Goal: Information Seeking & Learning: Learn about a topic

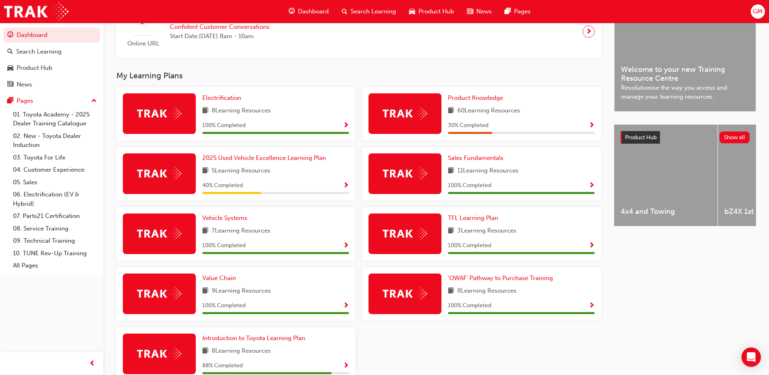
scroll to position [162, 0]
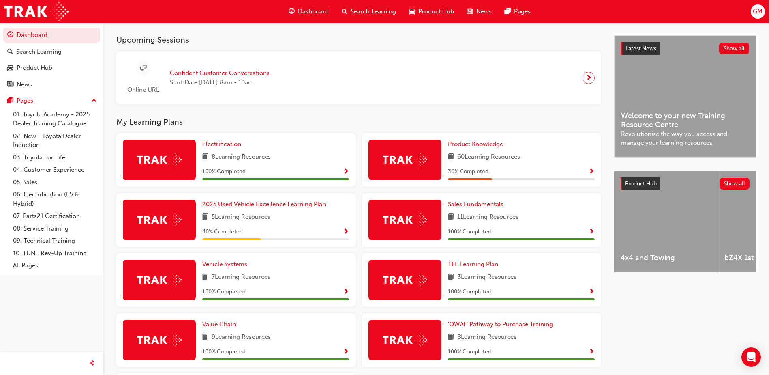
click at [591, 175] on span "Show Progress" at bounding box center [592, 171] width 6 height 7
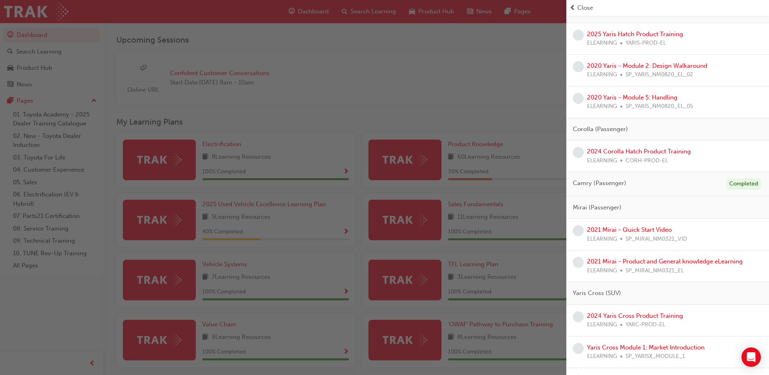
scroll to position [0, 0]
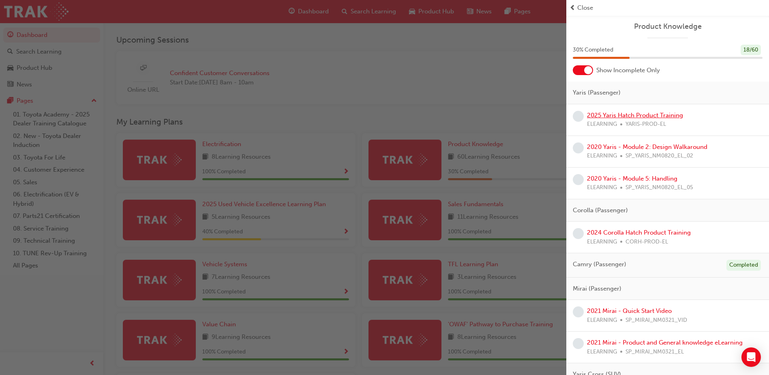
click at [644, 112] on link "2025 Yaris Hatch Product Training" at bounding box center [635, 114] width 96 height 7
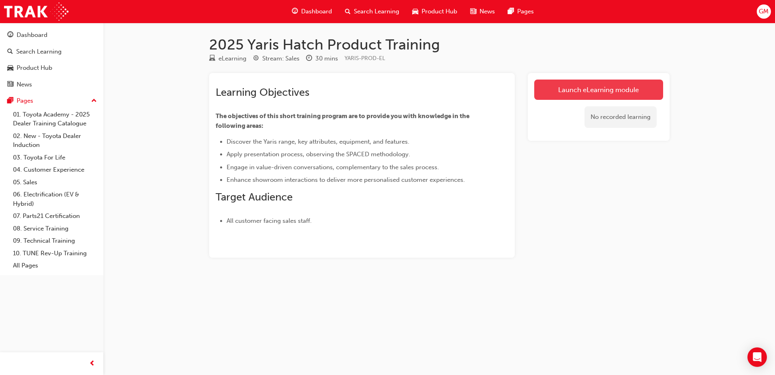
click at [604, 92] on link "Launch eLearning module" at bounding box center [598, 89] width 129 height 20
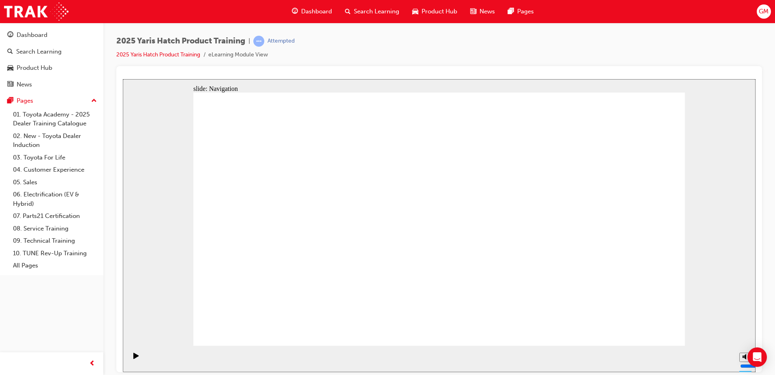
drag, startPoint x: 554, startPoint y: 220, endPoint x: 638, endPoint y: 209, distance: 85.0
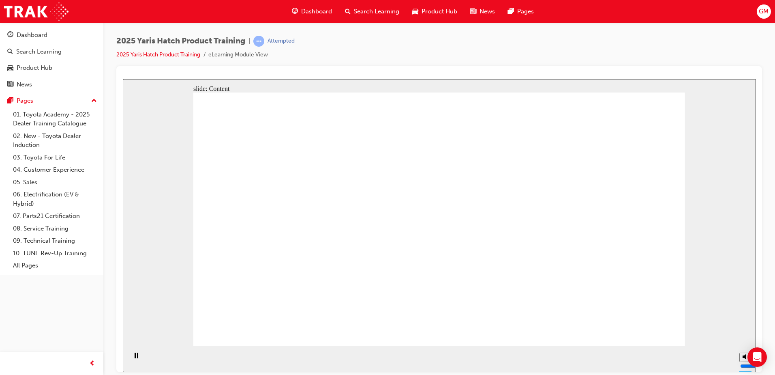
drag, startPoint x: 655, startPoint y: 333, endPoint x: 655, endPoint y: 328, distance: 5.3
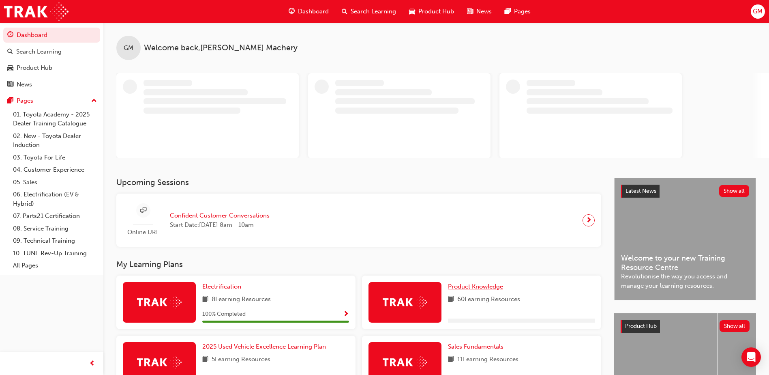
click at [466, 289] on span "Product Knowledge" at bounding box center [475, 286] width 55 height 7
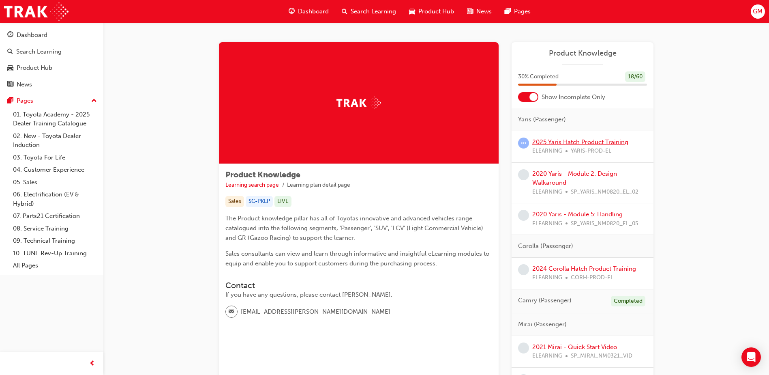
click at [584, 141] on link "2025 Yaris Hatch Product Training" at bounding box center [580, 141] width 96 height 7
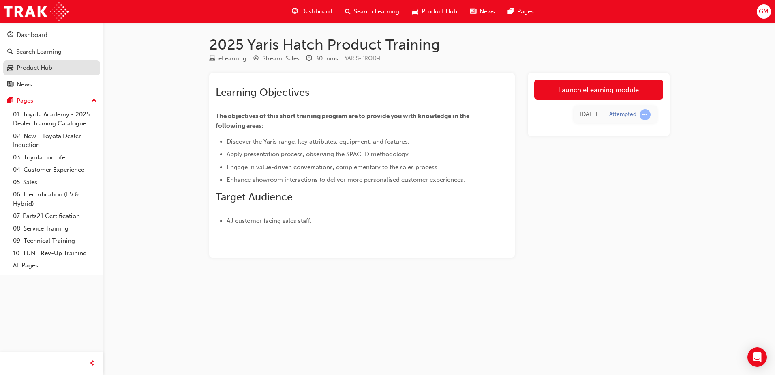
click at [45, 69] on div "Product Hub" at bounding box center [35, 67] width 36 height 9
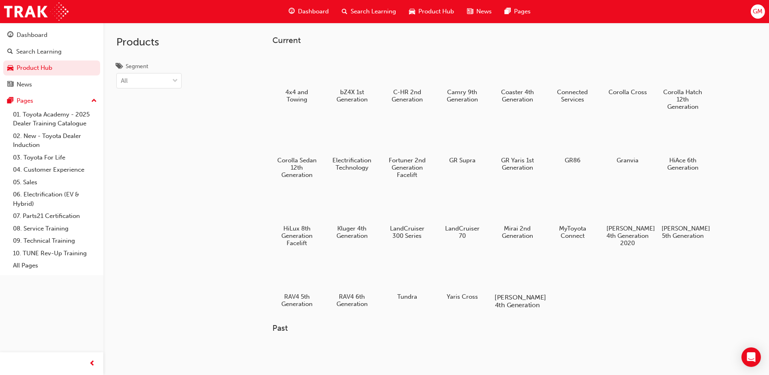
click at [508, 271] on div at bounding box center [517, 273] width 45 height 32
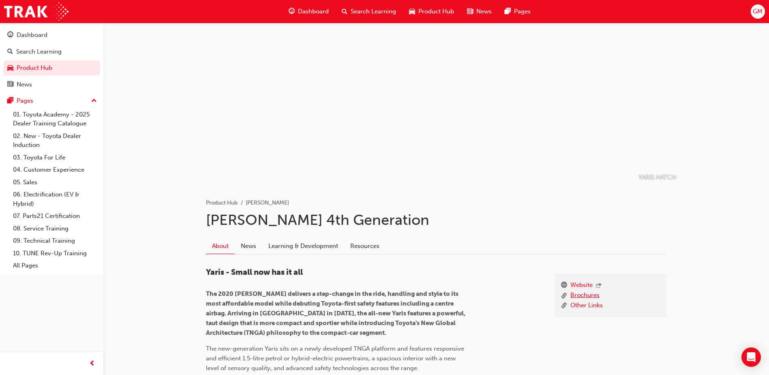
click at [585, 293] on link "Brochures" at bounding box center [584, 295] width 29 height 10
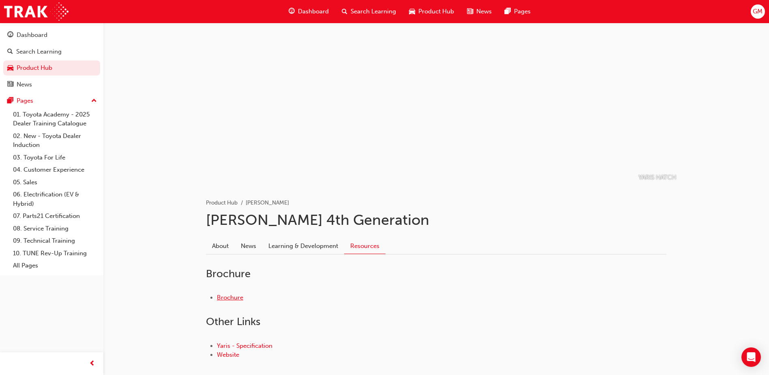
click at [230, 294] on link "Brochure" at bounding box center [230, 296] width 26 height 7
